Goal: Task Accomplishment & Management: Manage account settings

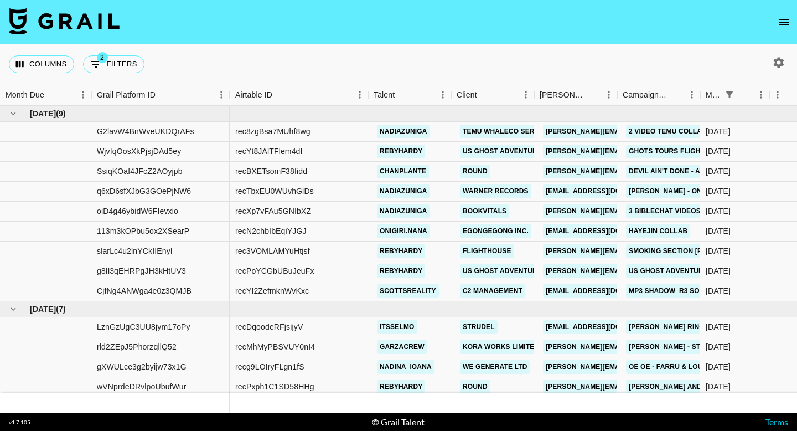
click at [787, 22] on icon "open drawer" at bounding box center [783, 22] width 13 height 13
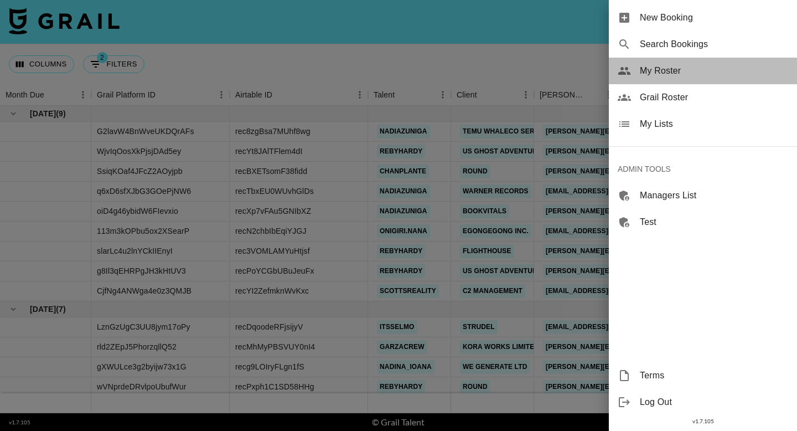
click at [717, 73] on span "My Roster" at bounding box center [714, 70] width 148 height 13
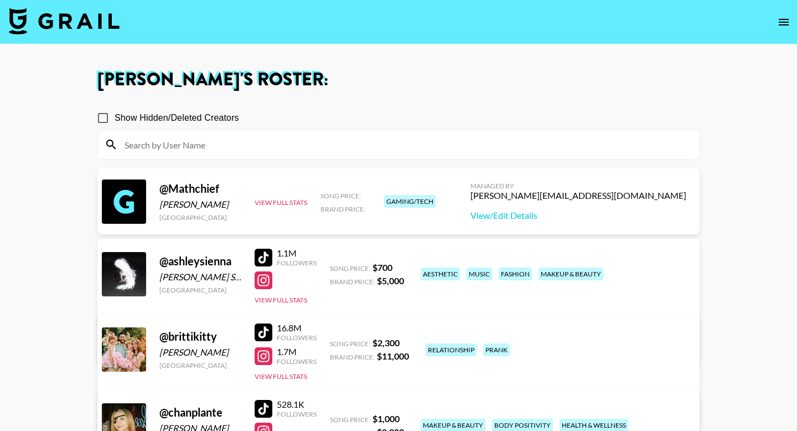
click at [491, 156] on div at bounding box center [398, 144] width 601 height 29
click at [487, 150] on input at bounding box center [405, 145] width 575 height 18
paste input "annie_butlerr"
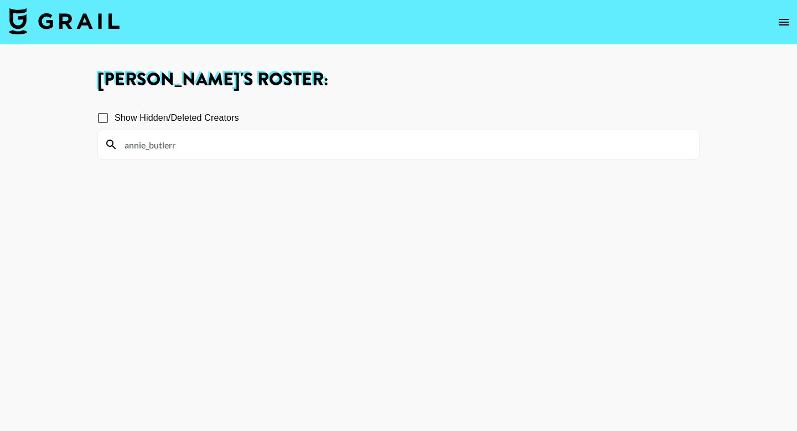
type input "annie_butlerr"
click at [781, 22] on icon "open drawer" at bounding box center [784, 22] width 10 height 7
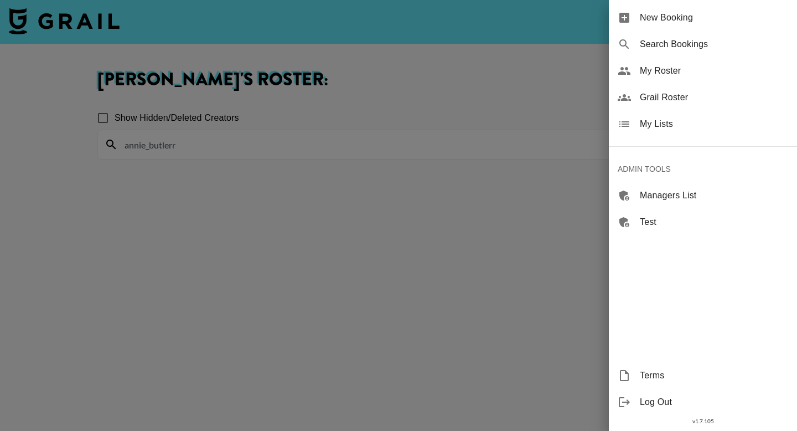
click at [692, 107] on div "Grail Roster" at bounding box center [703, 97] width 188 height 27
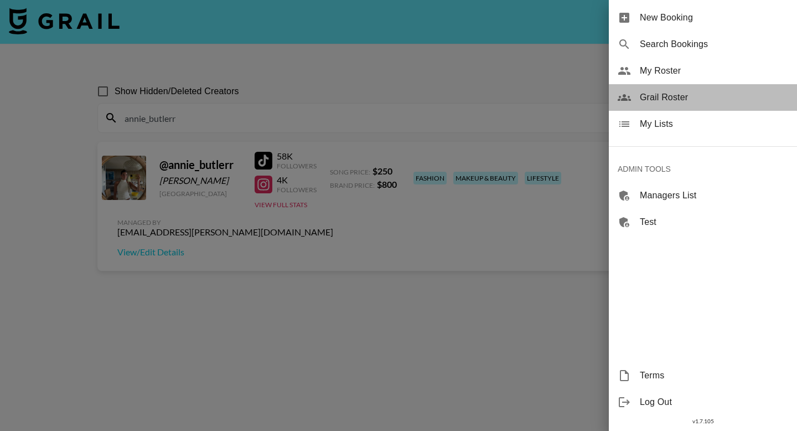
click at [658, 105] on div "Grail Roster" at bounding box center [703, 97] width 188 height 27
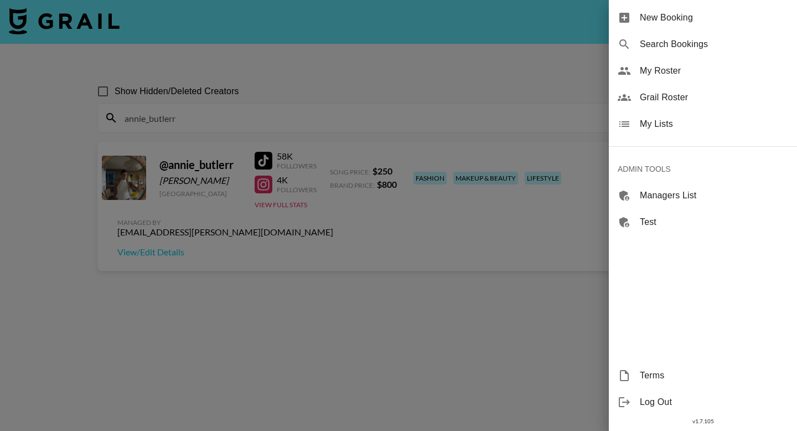
click at [678, 96] on span "Grail Roster" at bounding box center [714, 97] width 148 height 13
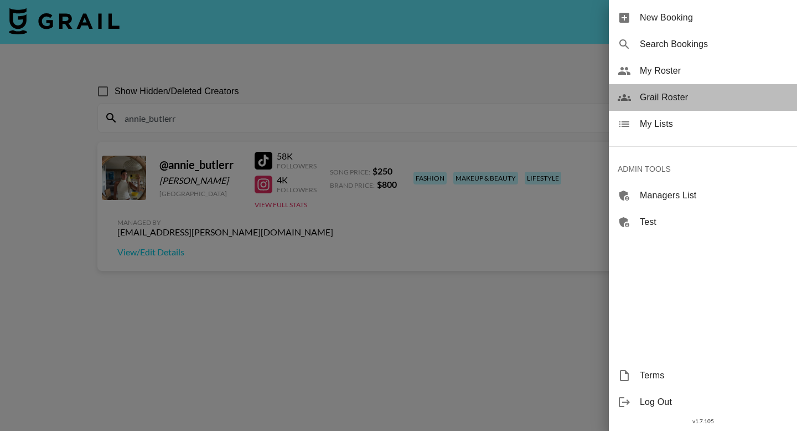
click at [678, 96] on span "Grail Roster" at bounding box center [714, 97] width 148 height 13
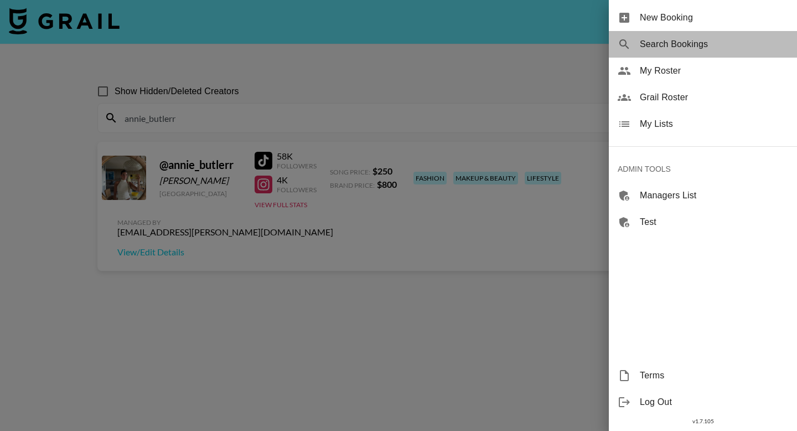
click at [681, 45] on span "Search Bookings" at bounding box center [714, 44] width 148 height 13
select select "id"
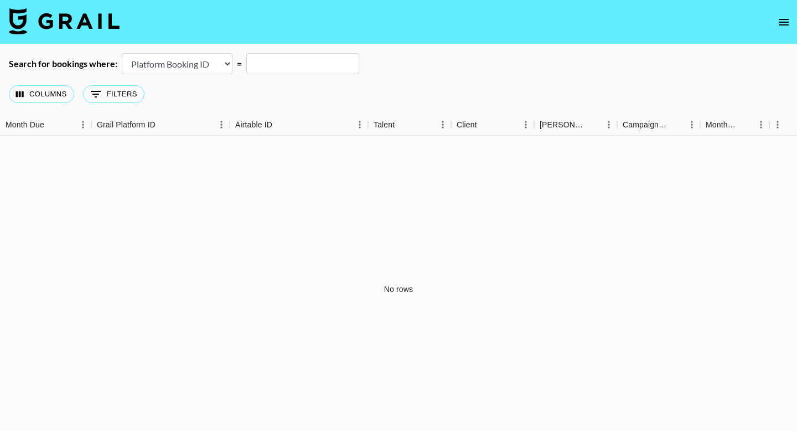
click at [777, 27] on button "open drawer" at bounding box center [784, 22] width 22 height 22
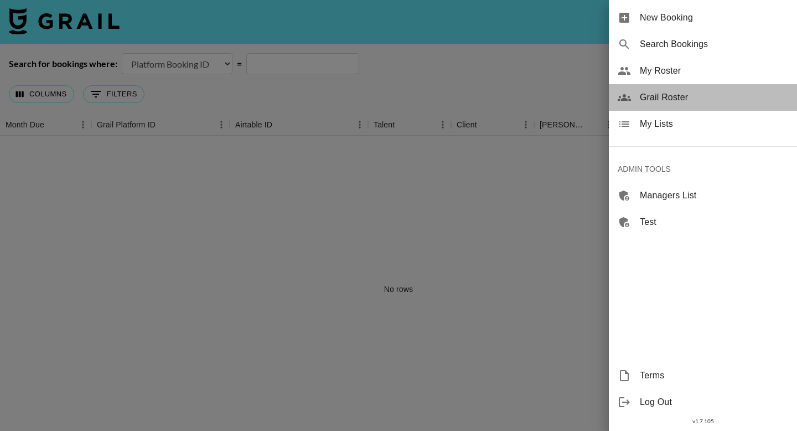
click at [681, 95] on span "Grail Roster" at bounding box center [714, 97] width 148 height 13
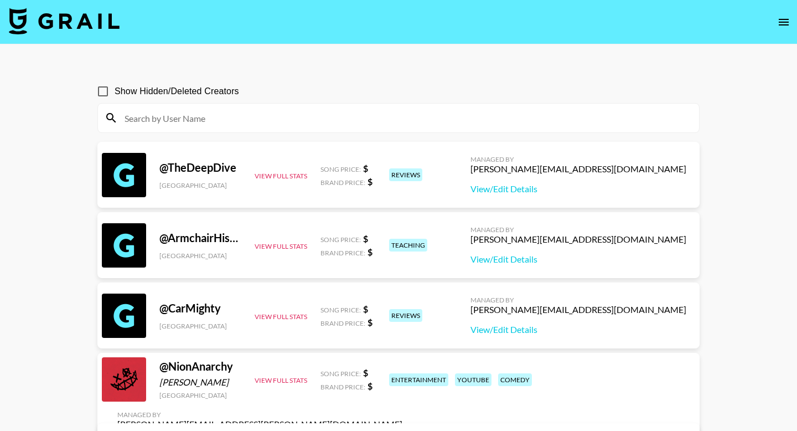
click at [681, 95] on div "Show Hidden/Deleted Creators" at bounding box center [398, 91] width 602 height 23
click at [446, 130] on div at bounding box center [398, 118] width 601 height 29
click at [445, 126] on input at bounding box center [405, 118] width 575 height 18
paste input "annie_butlerr"
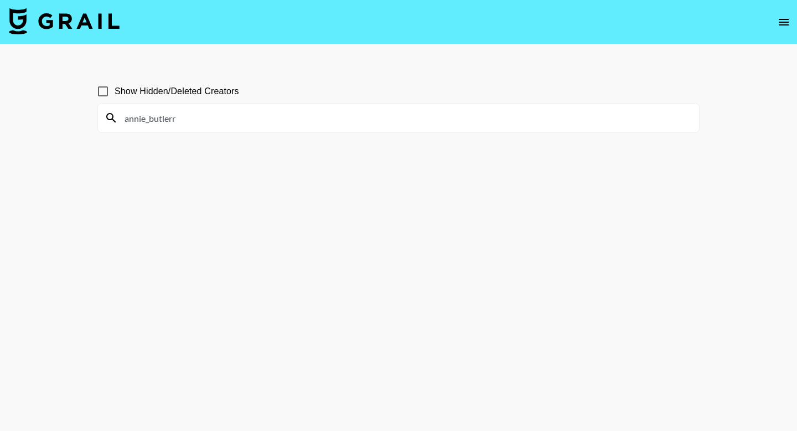
click at [445, 126] on input "annie_butlerr" at bounding box center [405, 118] width 575 height 18
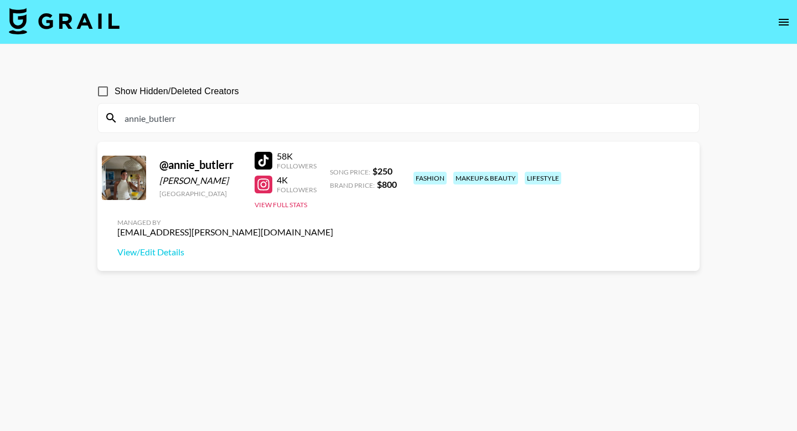
type input "annie_butlerr"
click at [793, 23] on button "open drawer" at bounding box center [784, 22] width 22 height 22
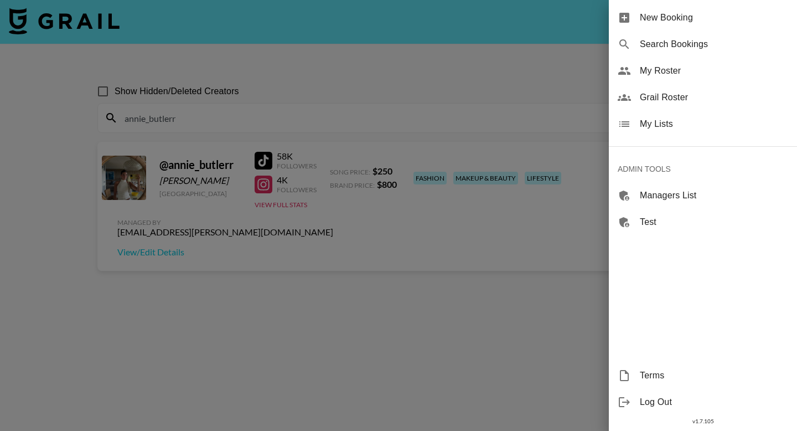
click at [698, 80] on div "My Roster" at bounding box center [703, 71] width 188 height 27
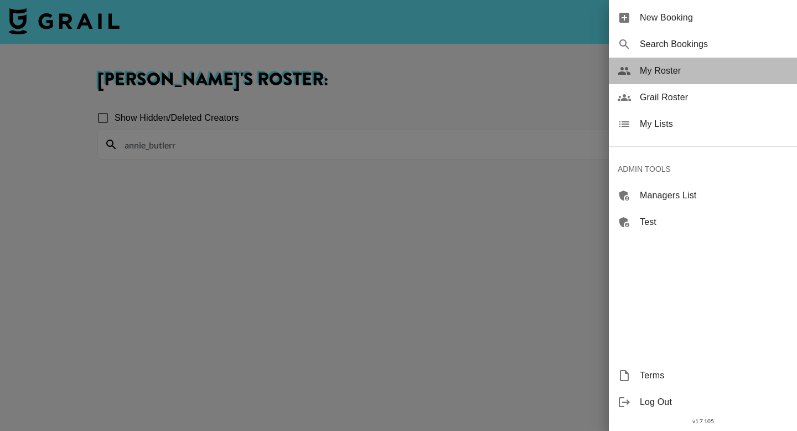
click at [651, 67] on span "My Roster" at bounding box center [714, 70] width 148 height 13
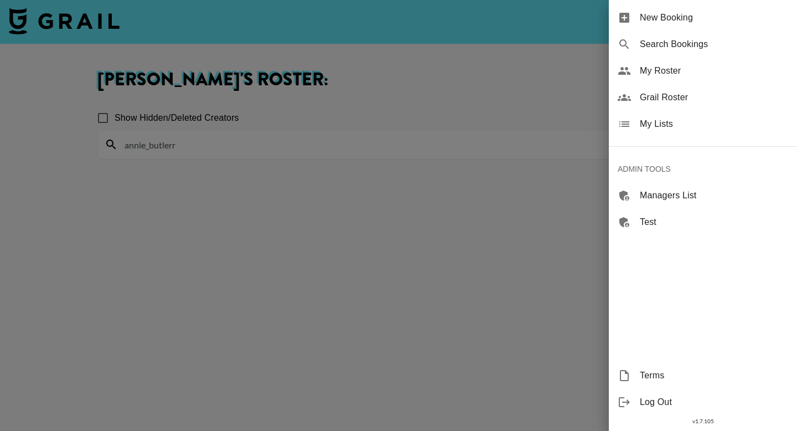
click at [526, 72] on div at bounding box center [398, 215] width 797 height 431
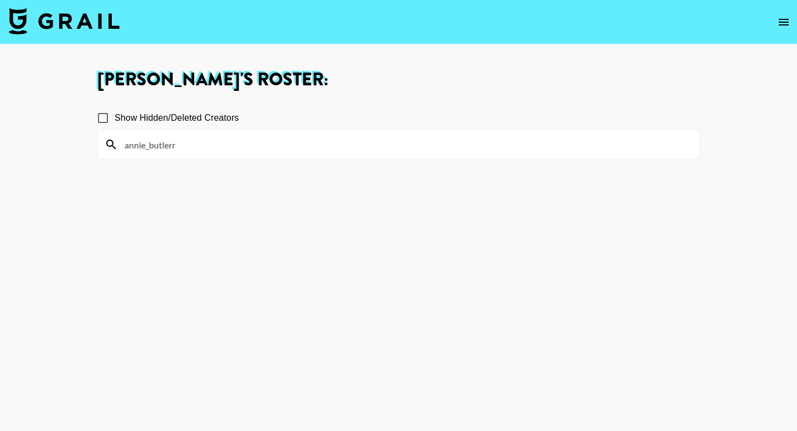
click at [306, 140] on input "annie_butlerr" at bounding box center [405, 145] width 575 height 18
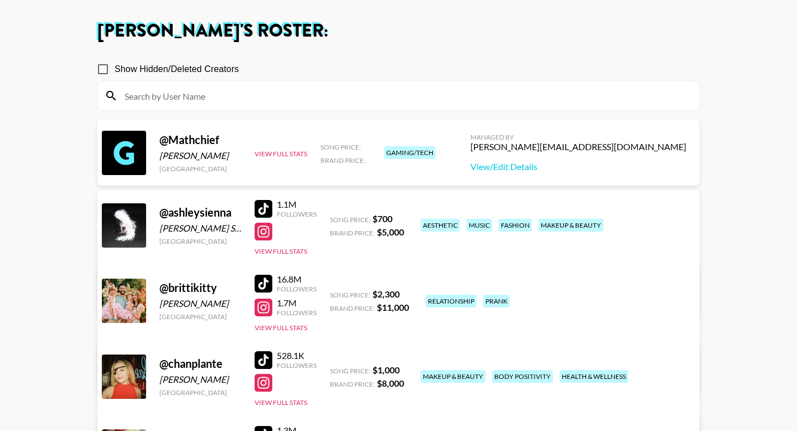
scroll to position [20, 0]
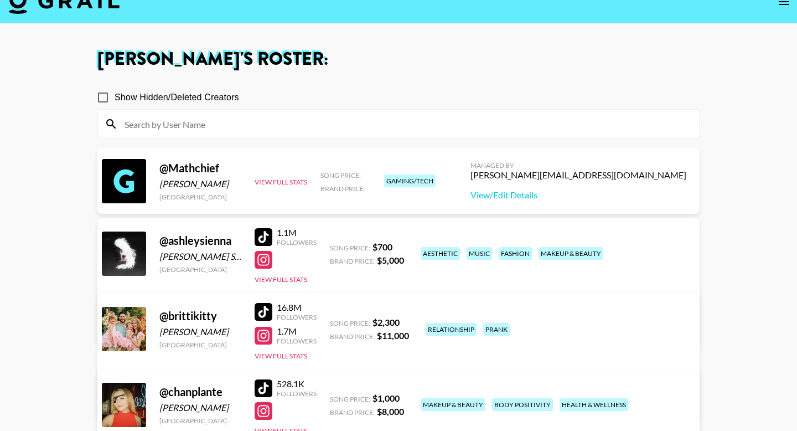
click at [261, 240] on div at bounding box center [264, 237] width 18 height 18
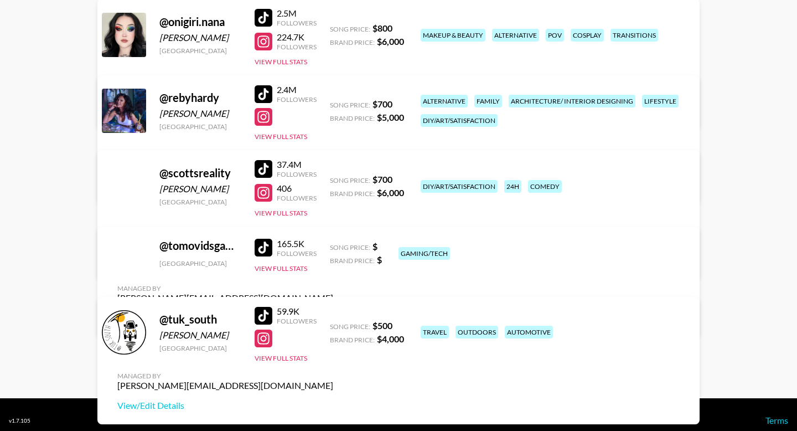
scroll to position [1610, 0]
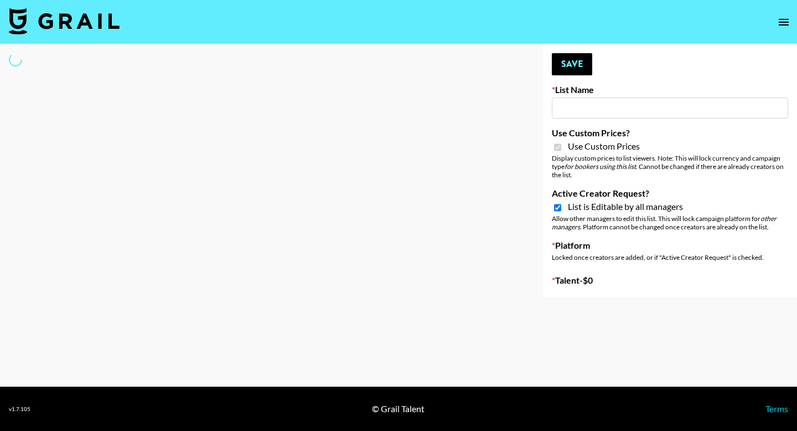
type input "[PERSON_NAME] Make-Up AI Assistant"
checkbox input "true"
select select "Brand"
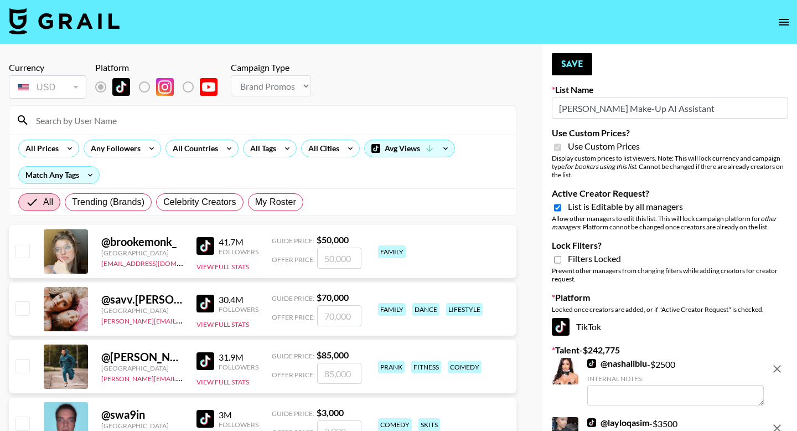
click at [114, 115] on input at bounding box center [269, 120] width 480 height 18
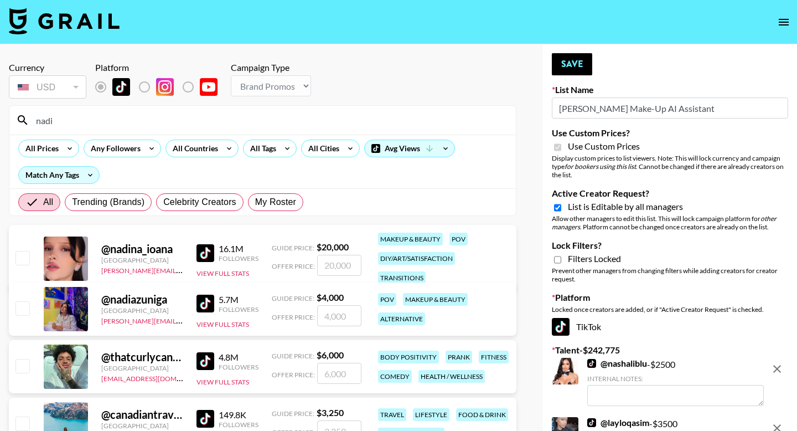
type input "nadi"
click at [25, 307] on input "checkbox" at bounding box center [22, 307] width 13 height 13
checkbox input "true"
drag, startPoint x: 352, startPoint y: 320, endPoint x: 271, endPoint y: 305, distance: 82.8
click at [272, 305] on div "Offer Price: 4000" at bounding box center [317, 315] width 90 height 21
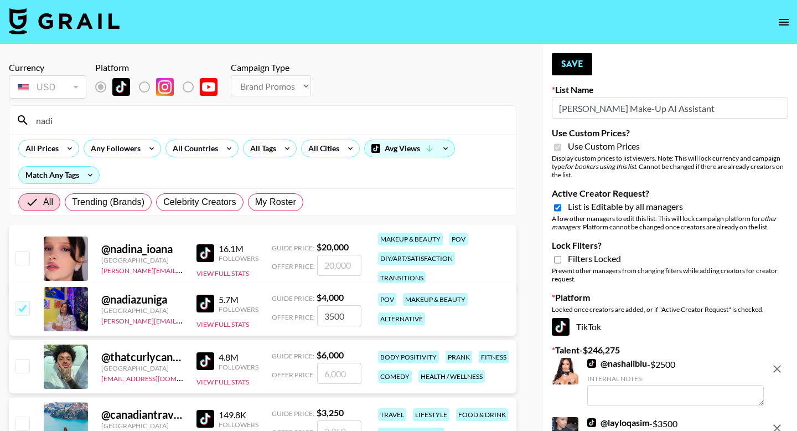
type input "3500"
click at [114, 118] on input "nadi" at bounding box center [269, 120] width 480 height 18
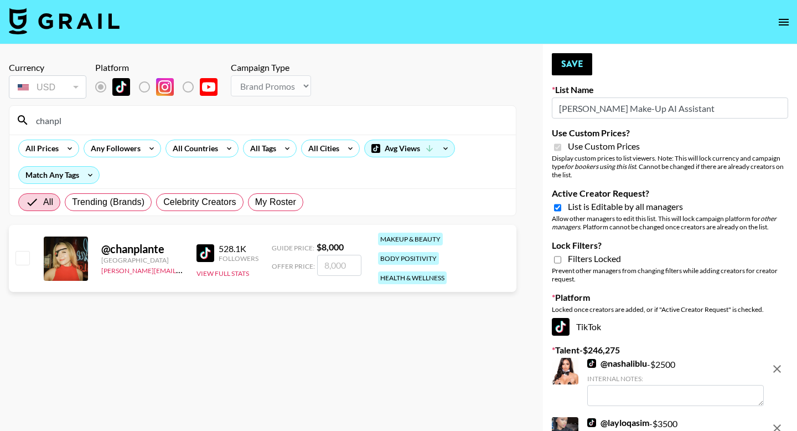
type input "chanpl"
click at [330, 261] on input "number" at bounding box center [339, 265] width 44 height 21
checkbox input "true"
type input "2"
checkbox input "false"
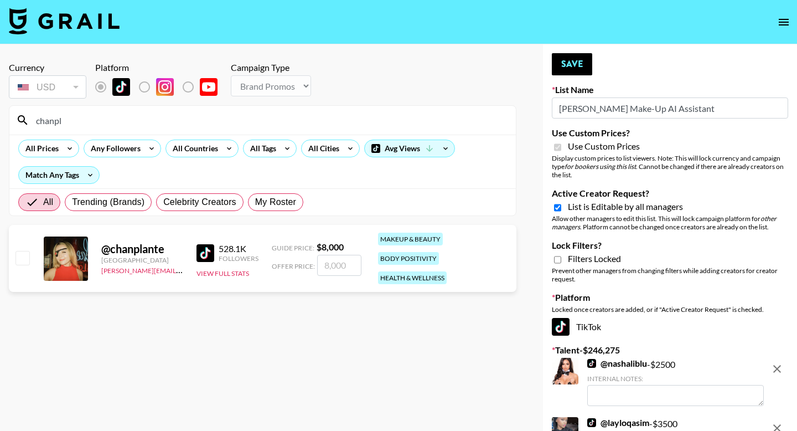
checkbox input "true"
type input "2"
checkbox input "false"
type input "3"
checkbox input "true"
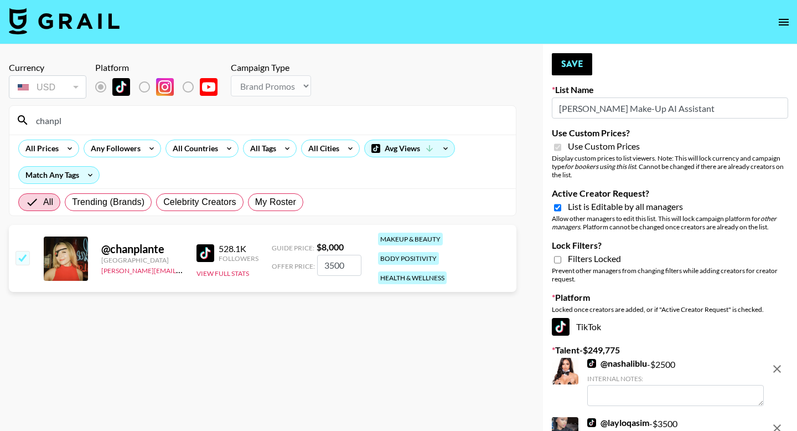
type input "3500"
click at [83, 128] on input "chanpl" at bounding box center [269, 120] width 480 height 18
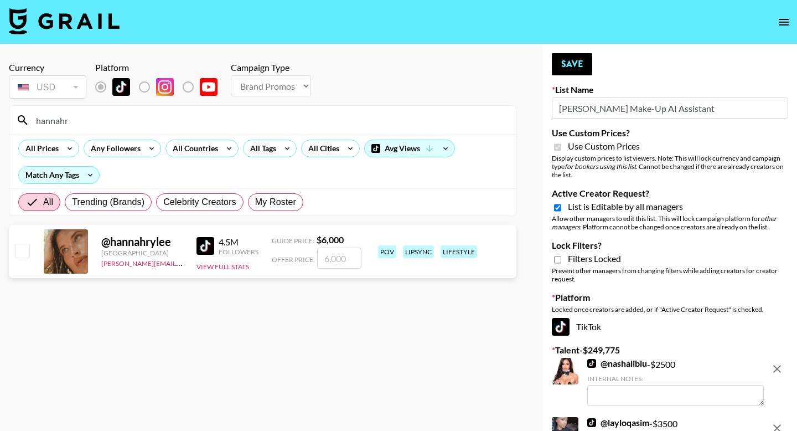
type input "hannahr"
click at [331, 259] on input "number" at bounding box center [339, 258] width 44 height 21
type input "3"
checkbox input "true"
type input "3500"
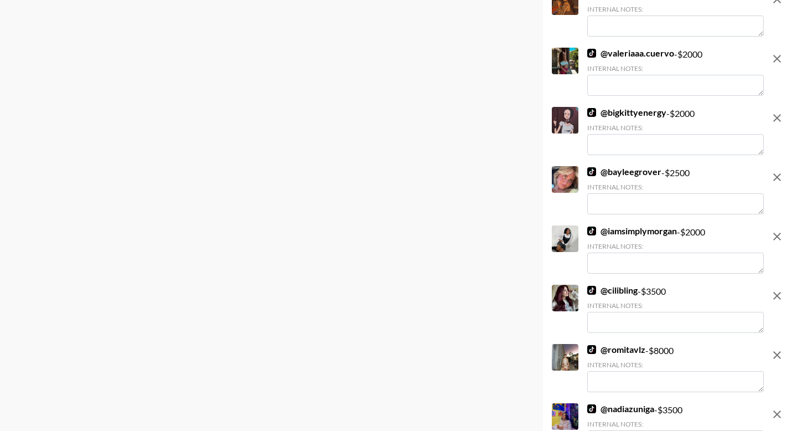
scroll to position [5905, 0]
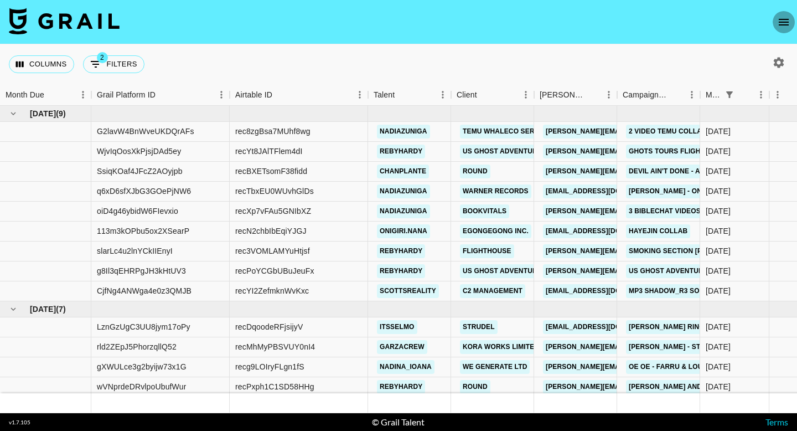
click at [784, 24] on icon "open drawer" at bounding box center [784, 22] width 10 height 7
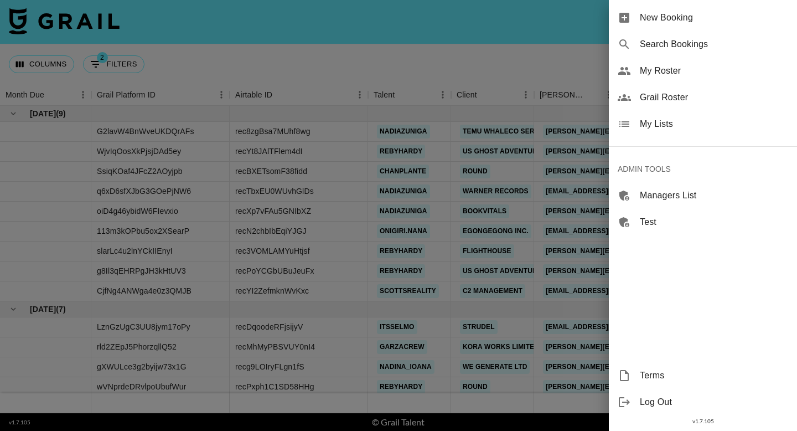
click at [690, 95] on span "Grail Roster" at bounding box center [714, 97] width 148 height 13
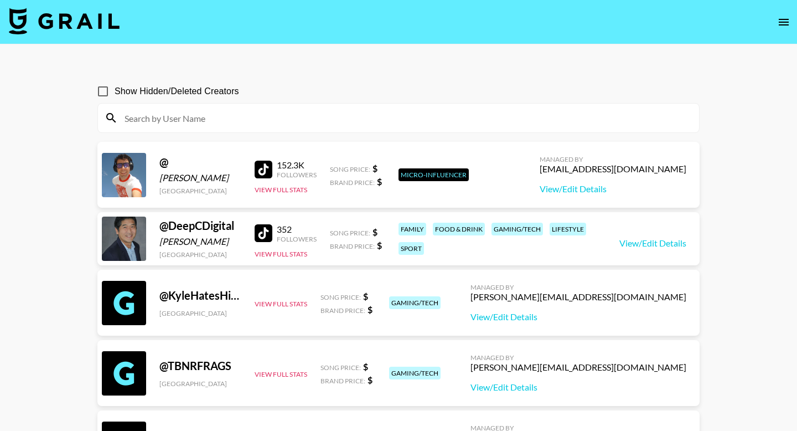
click at [418, 115] on input at bounding box center [405, 118] width 575 height 18
paste input "xoxob4y"
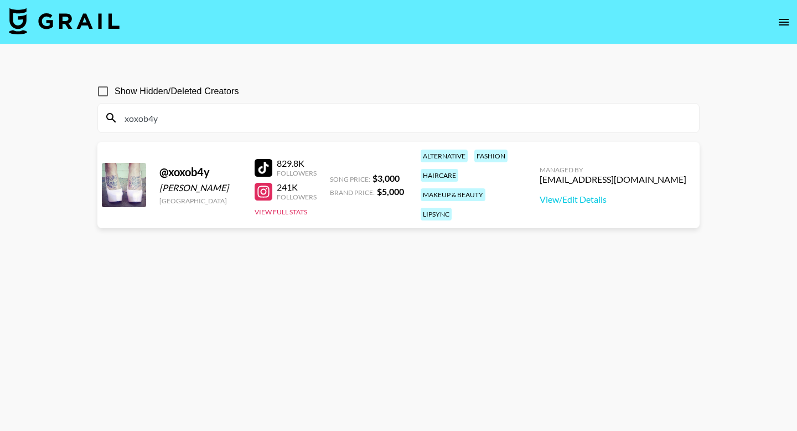
click at [364, 123] on input "xoxob4y" at bounding box center [405, 118] width 575 height 18
paste input "federicamuscass"
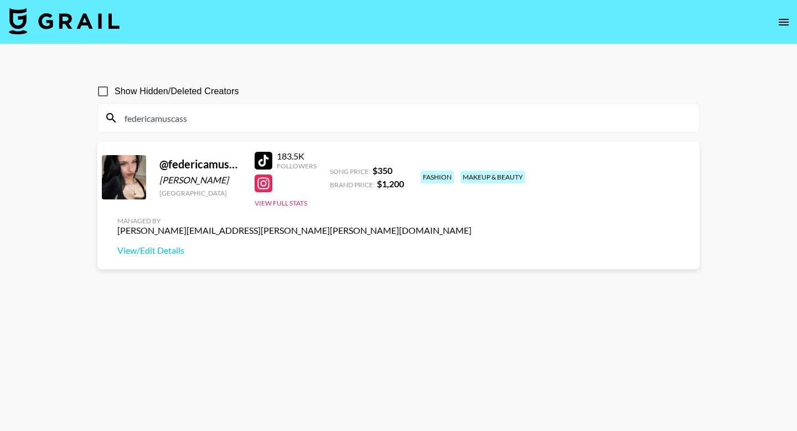
type input "federicamuscass"
